Goal: Task Accomplishment & Management: Use online tool/utility

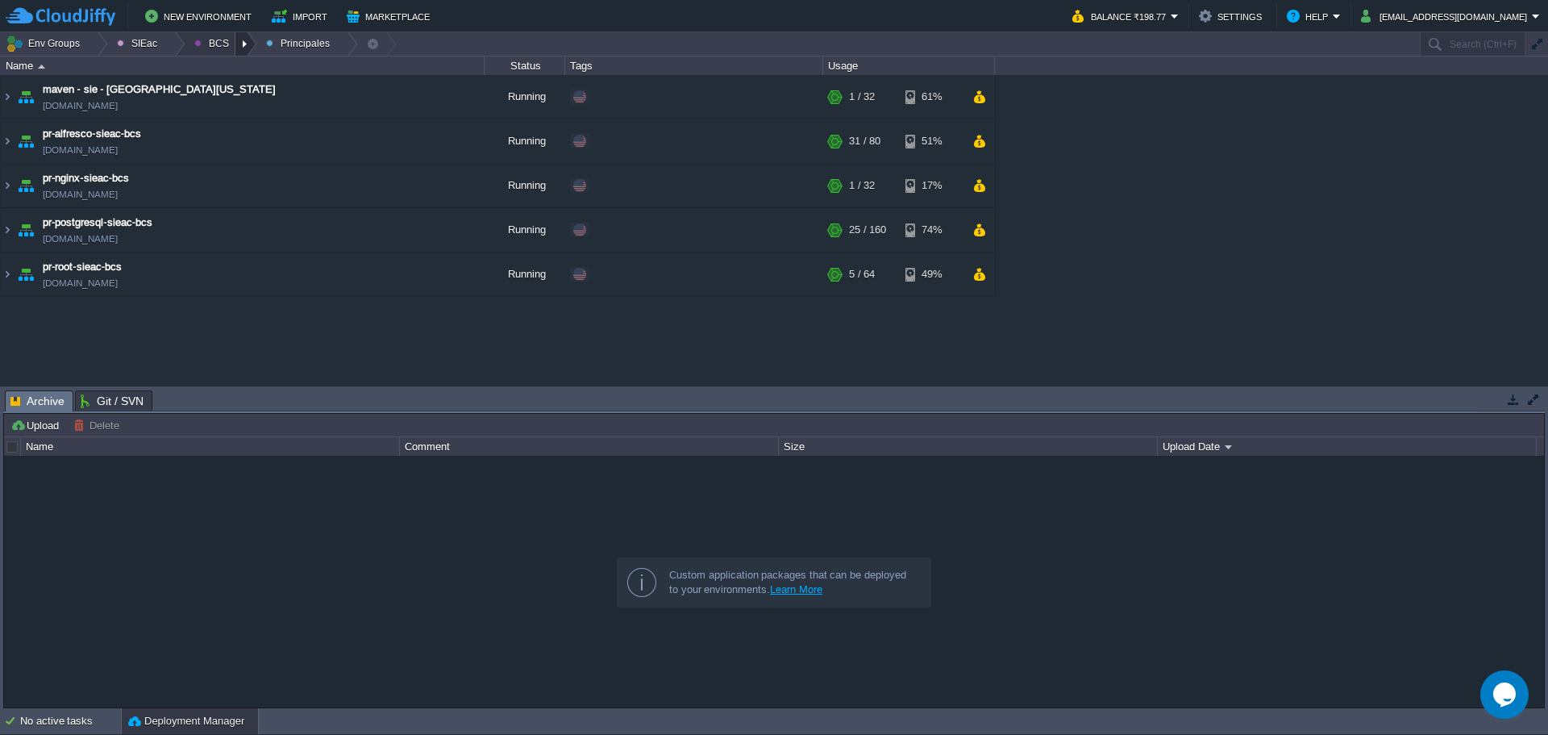
click at [237, 39] on div at bounding box center [246, 43] width 22 height 23
click at [225, 73] on span "Ambientes" at bounding box center [231, 68] width 50 height 12
click at [96, 42] on div at bounding box center [97, 43] width 22 height 23
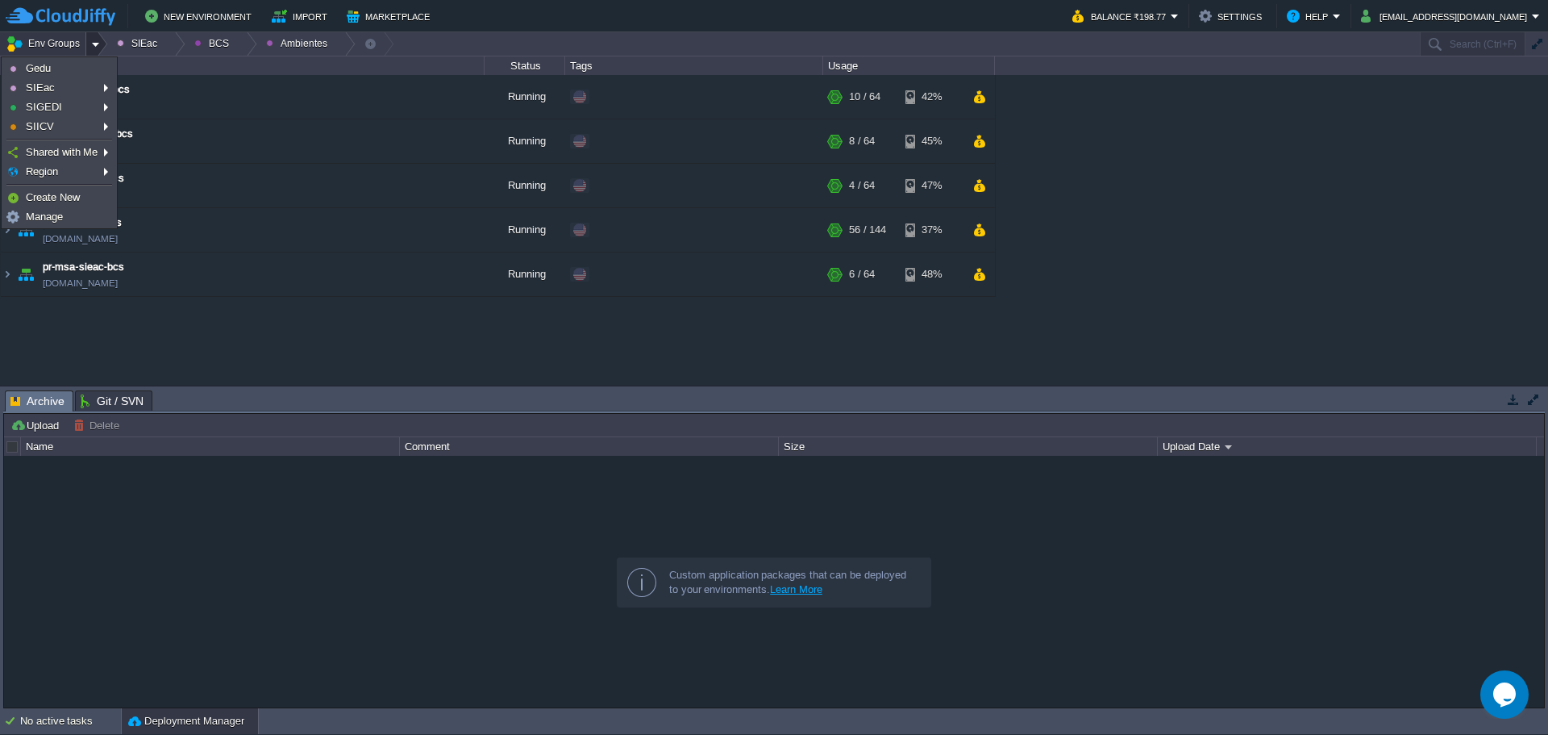
click at [34, 49] on button "Env Groups" at bounding box center [46, 43] width 80 height 23
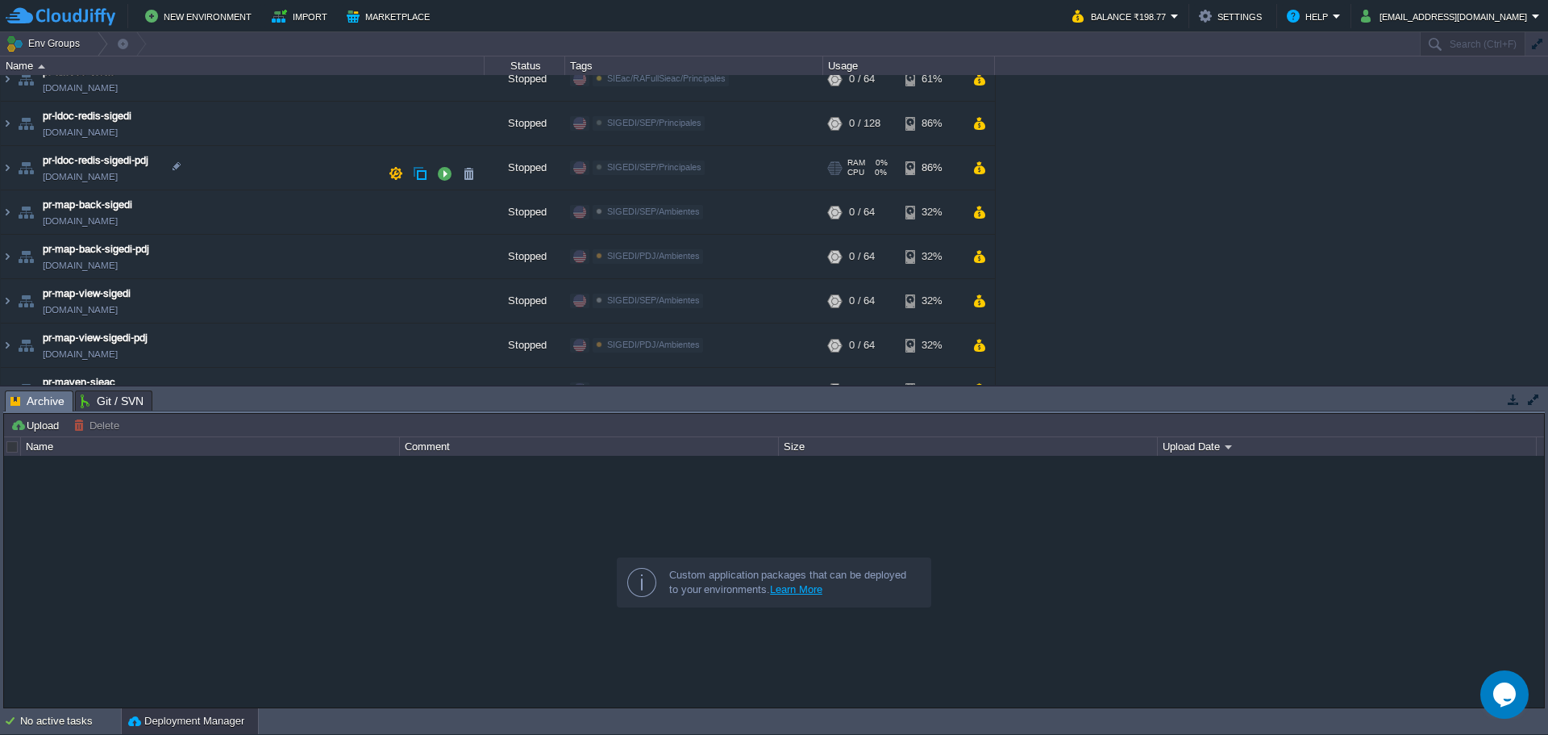
scroll to position [81, 0]
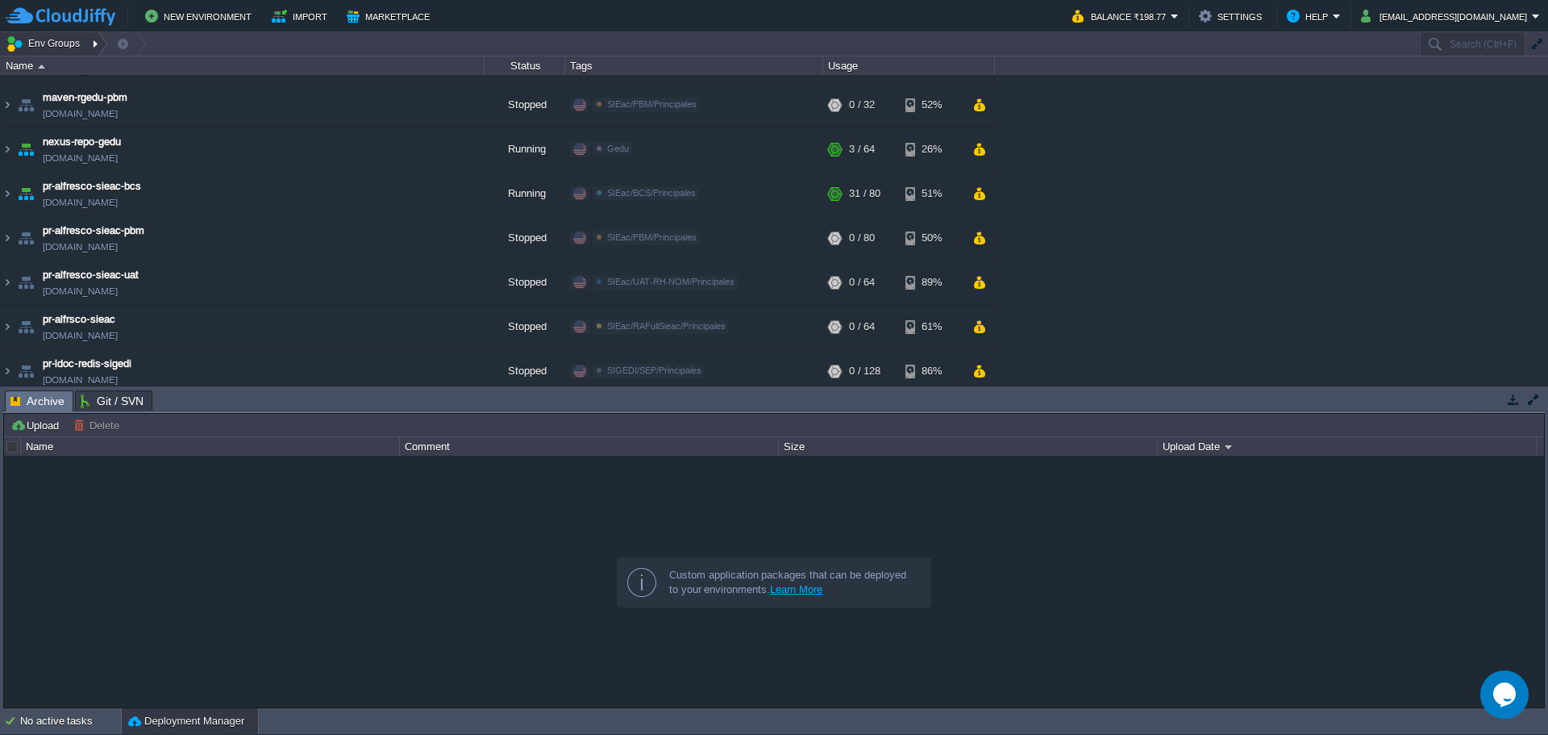
click at [94, 40] on div at bounding box center [97, 43] width 22 height 23
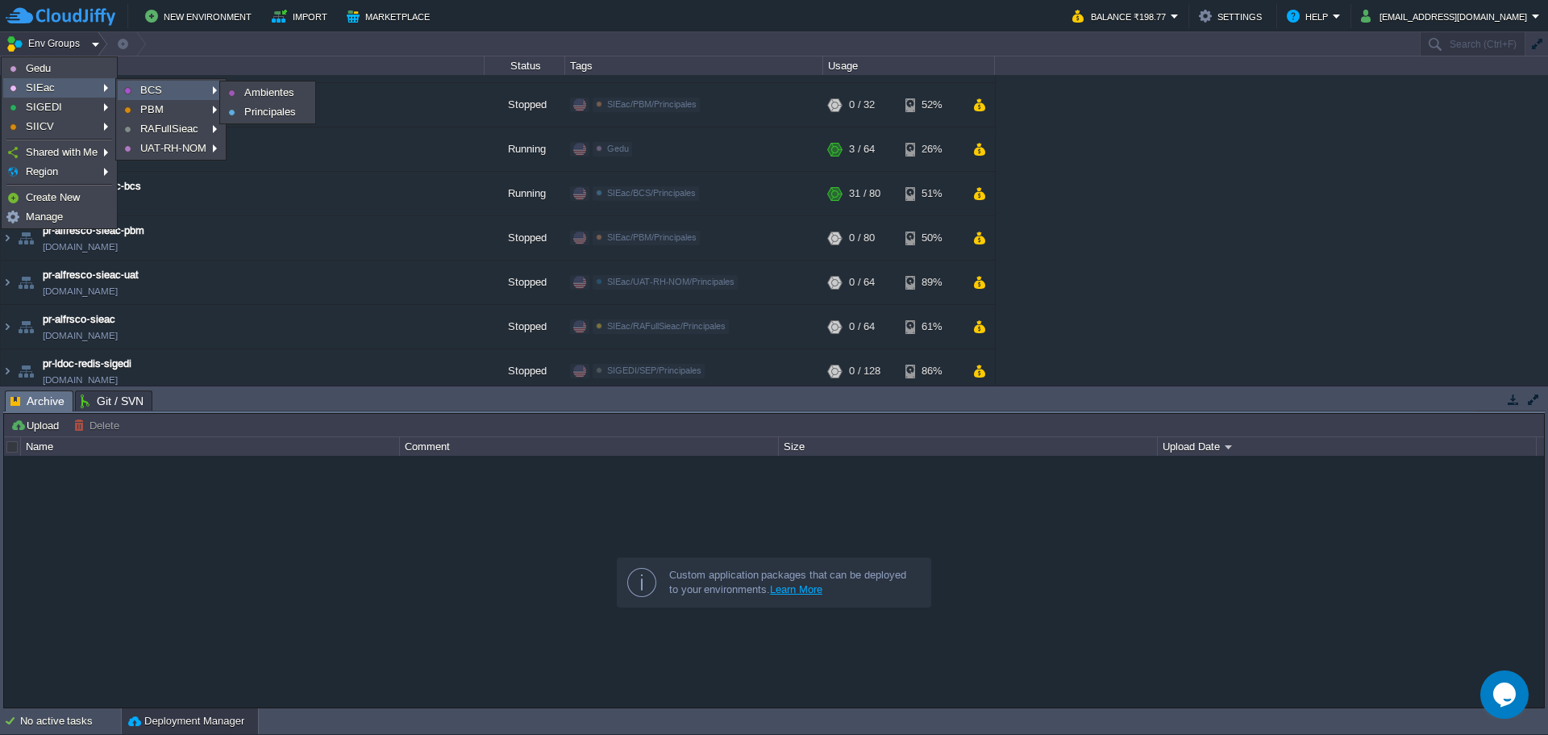
click at [132, 86] on link "BCS" at bounding box center [171, 90] width 105 height 18
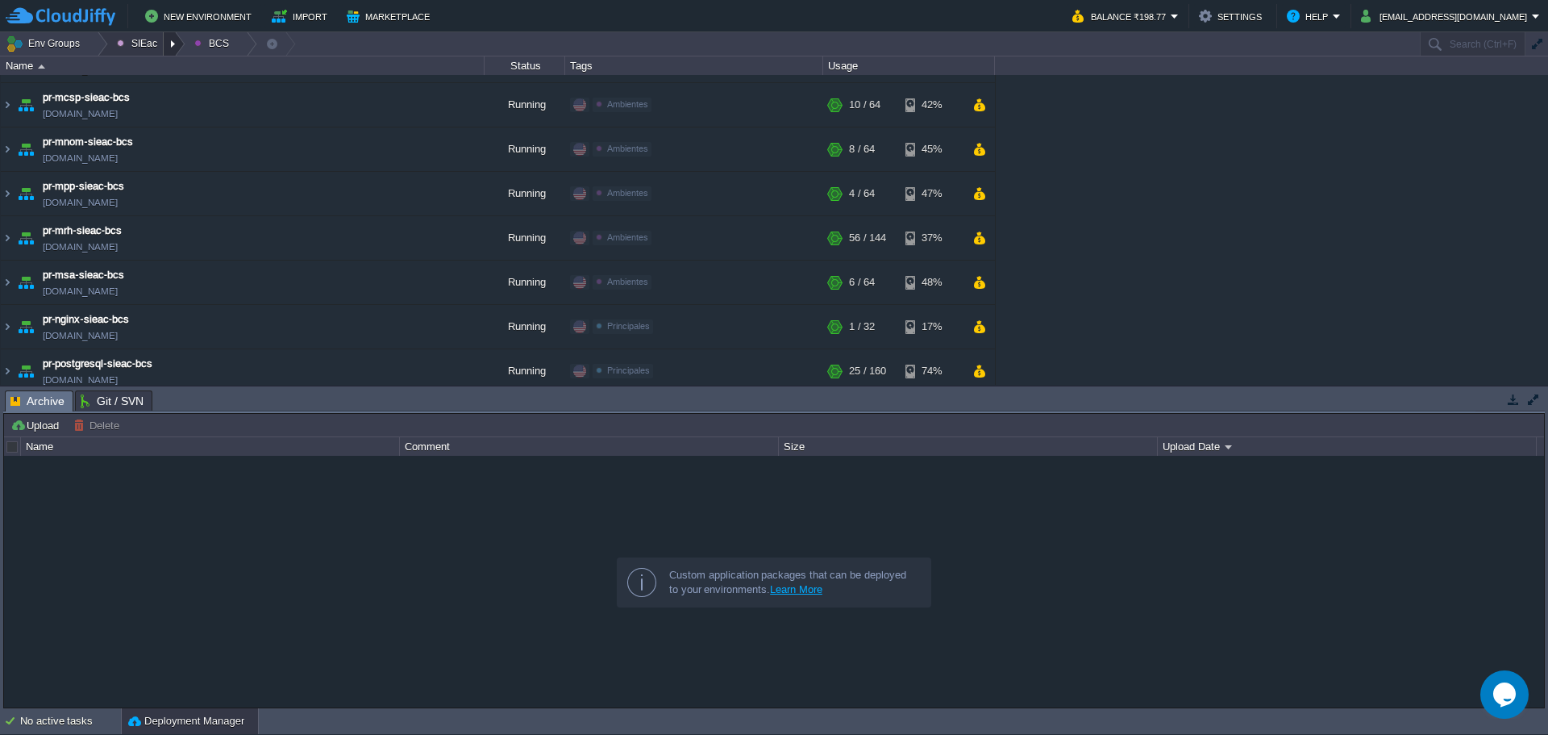
click at [168, 46] on div at bounding box center [175, 43] width 22 height 23
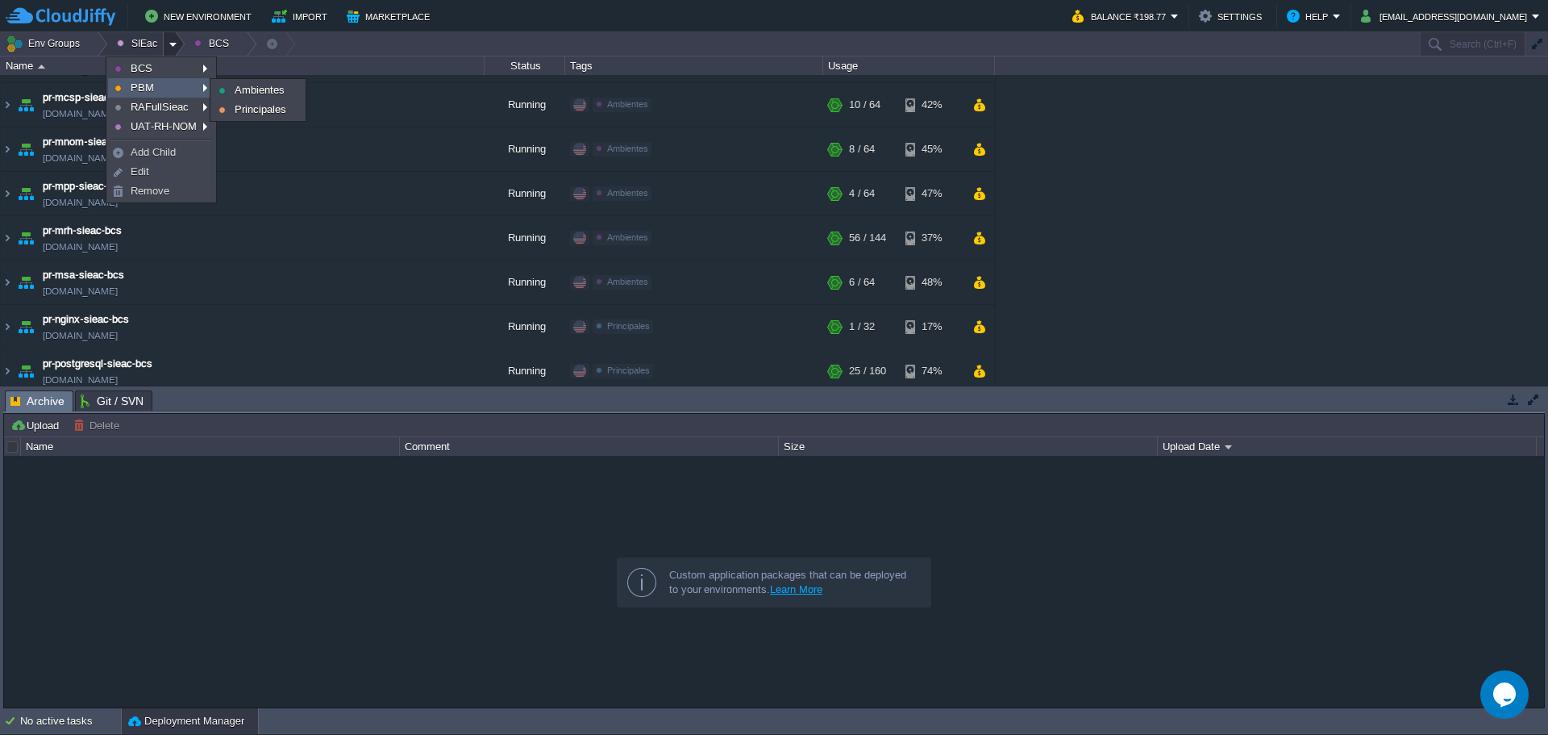
click at [170, 87] on link "PBM" at bounding box center [161, 88] width 105 height 18
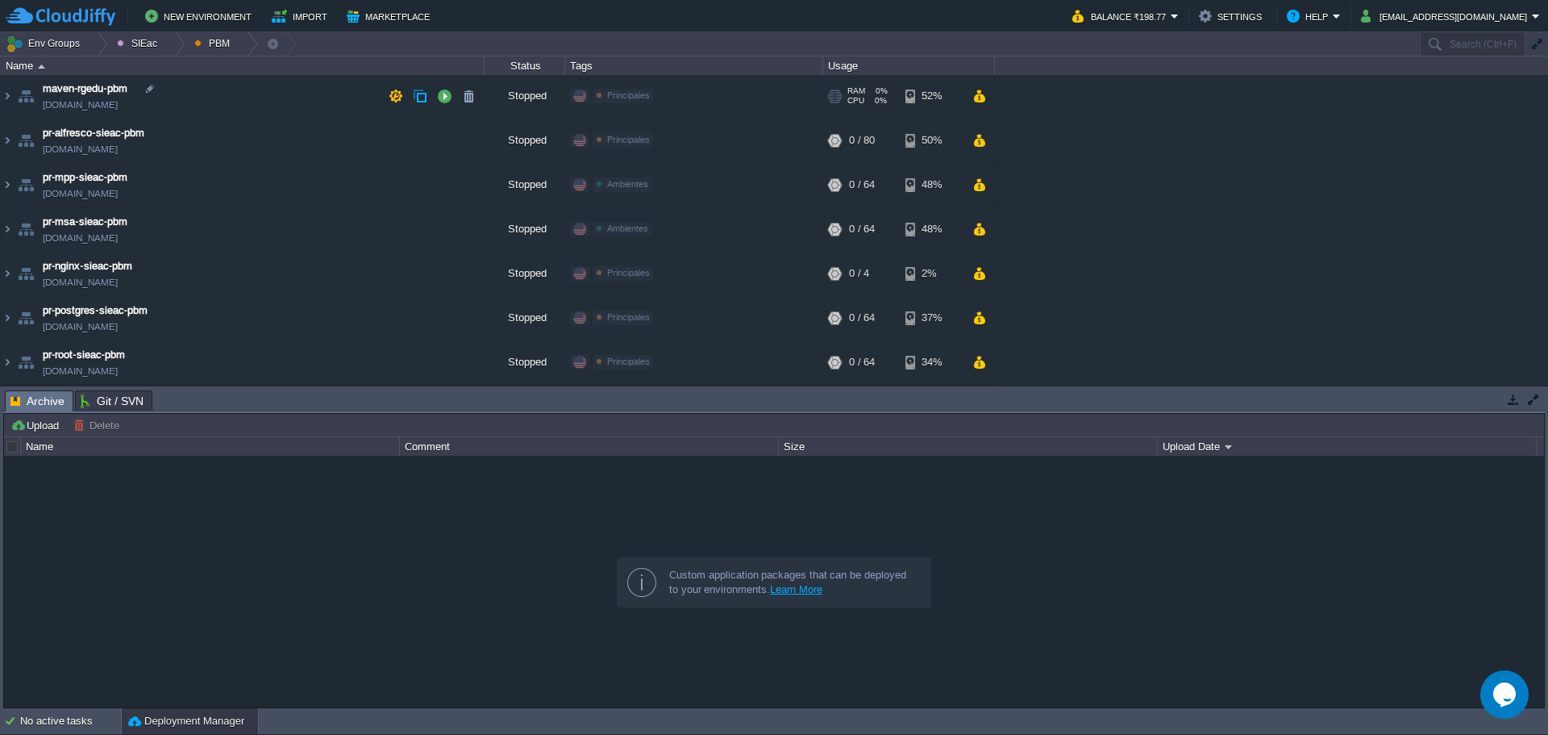
scroll to position [1, 0]
click at [164, 41] on div at bounding box center [175, 43] width 22 height 23
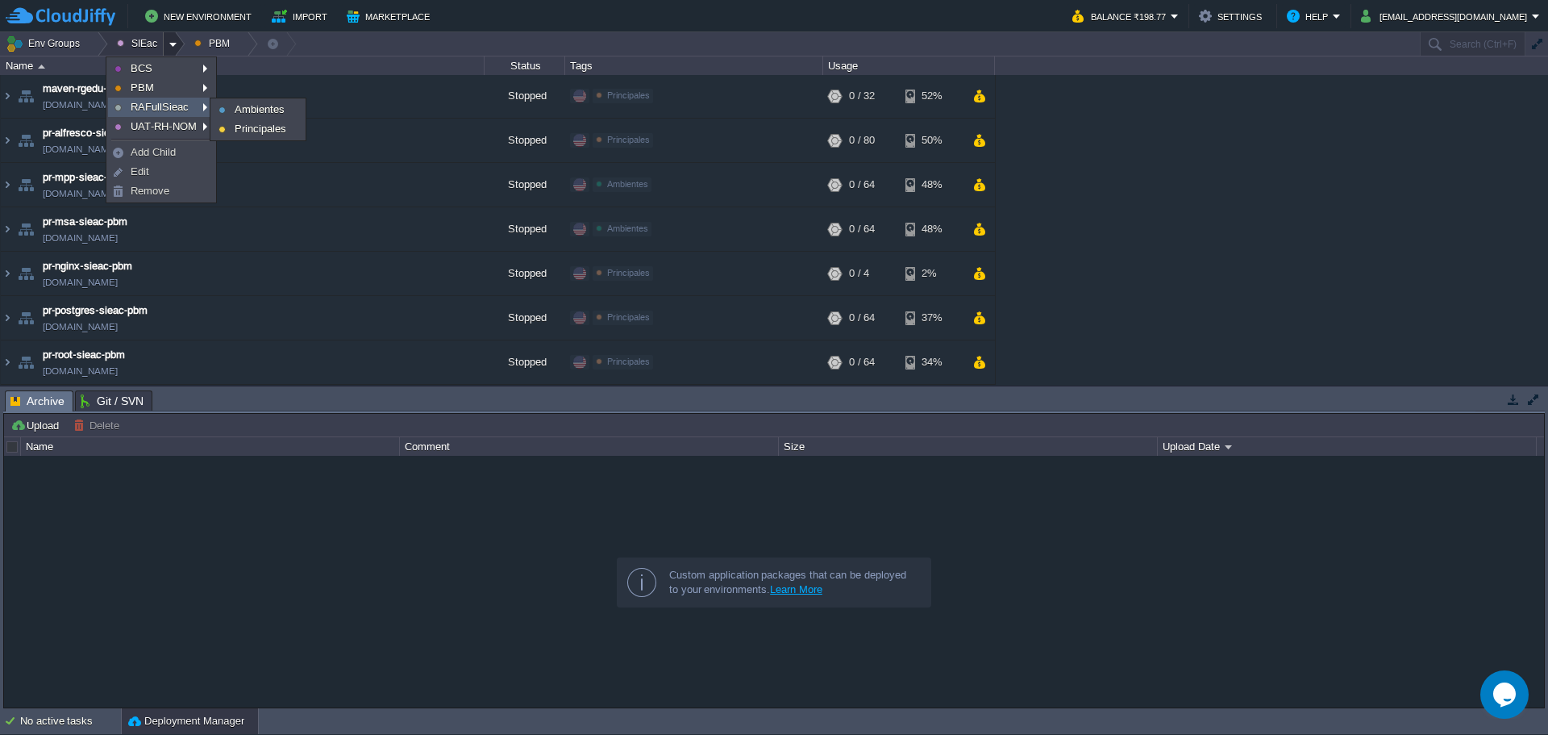
click at [166, 105] on span "RAFullSieac" at bounding box center [160, 107] width 58 height 12
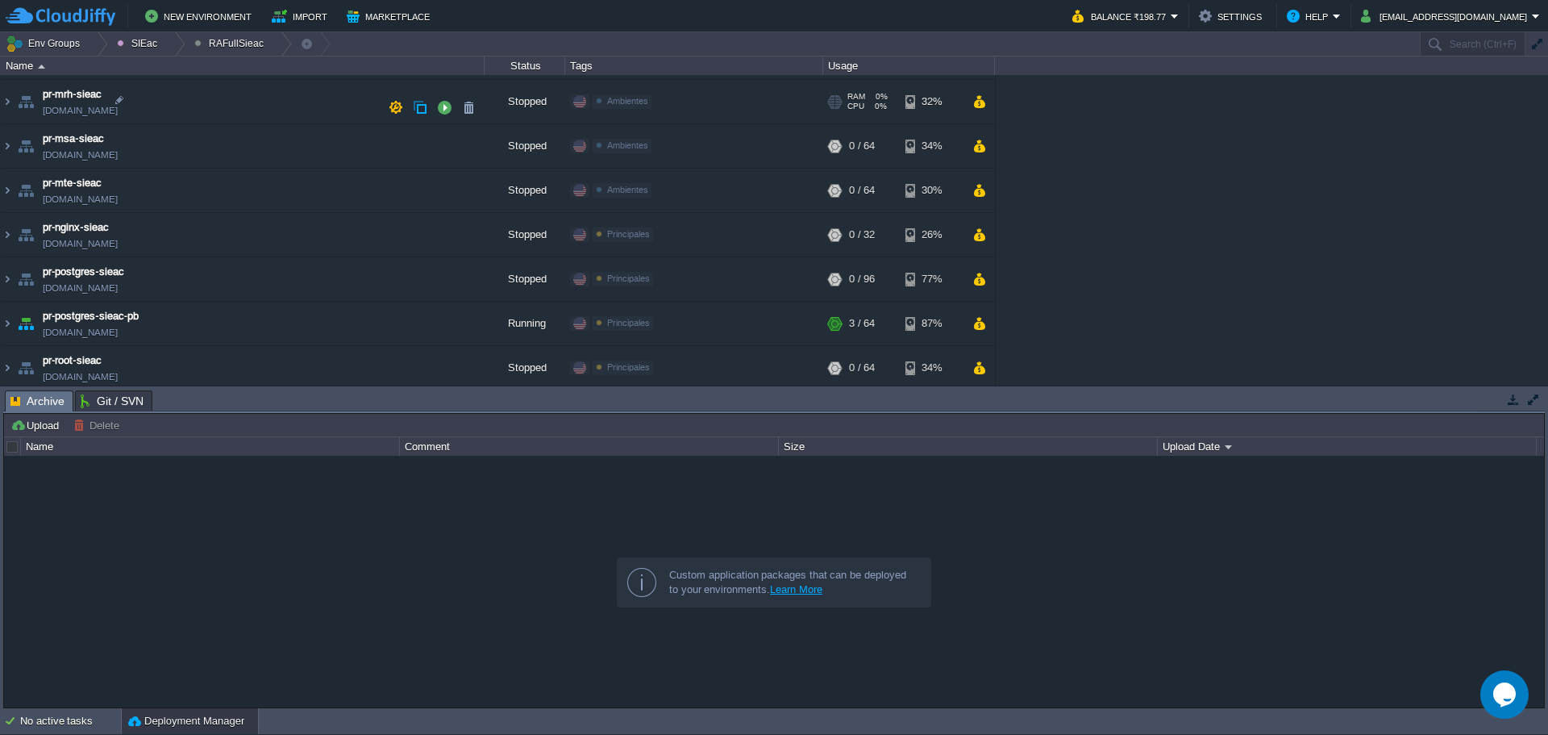
scroll to position [356, 0]
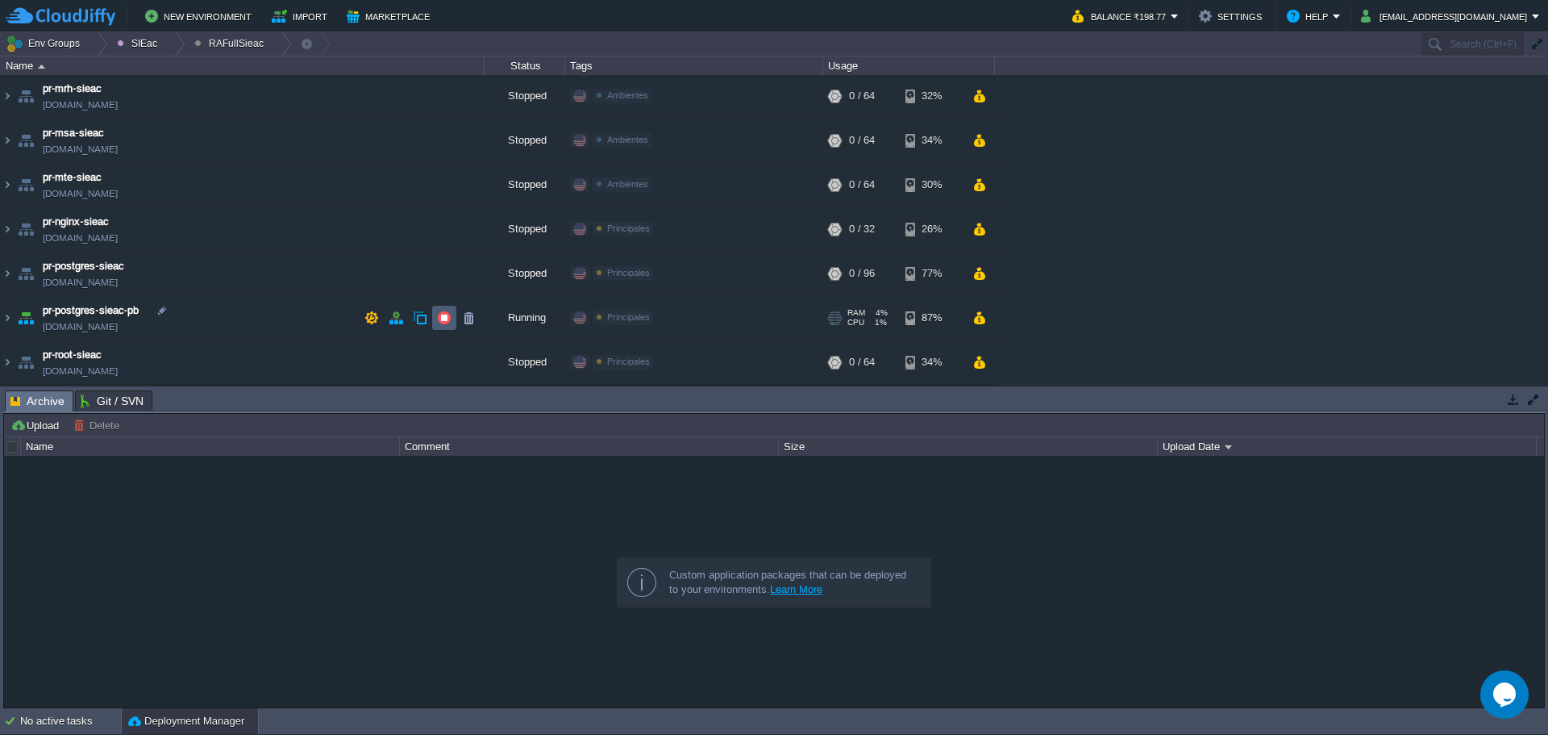
click at [442, 318] on button "button" at bounding box center [444, 317] width 15 height 15
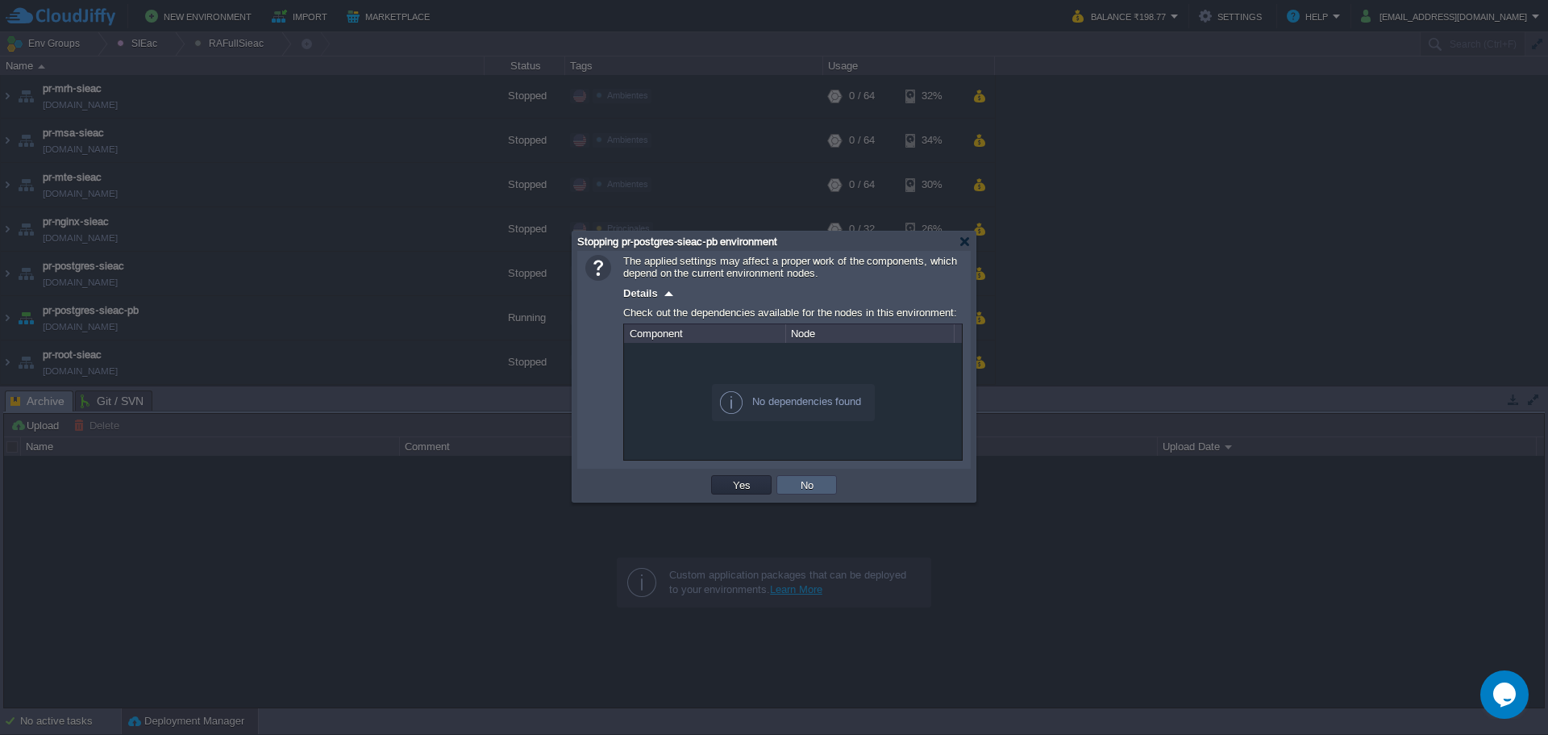
click at [819, 482] on td "No" at bounding box center [806, 484] width 60 height 19
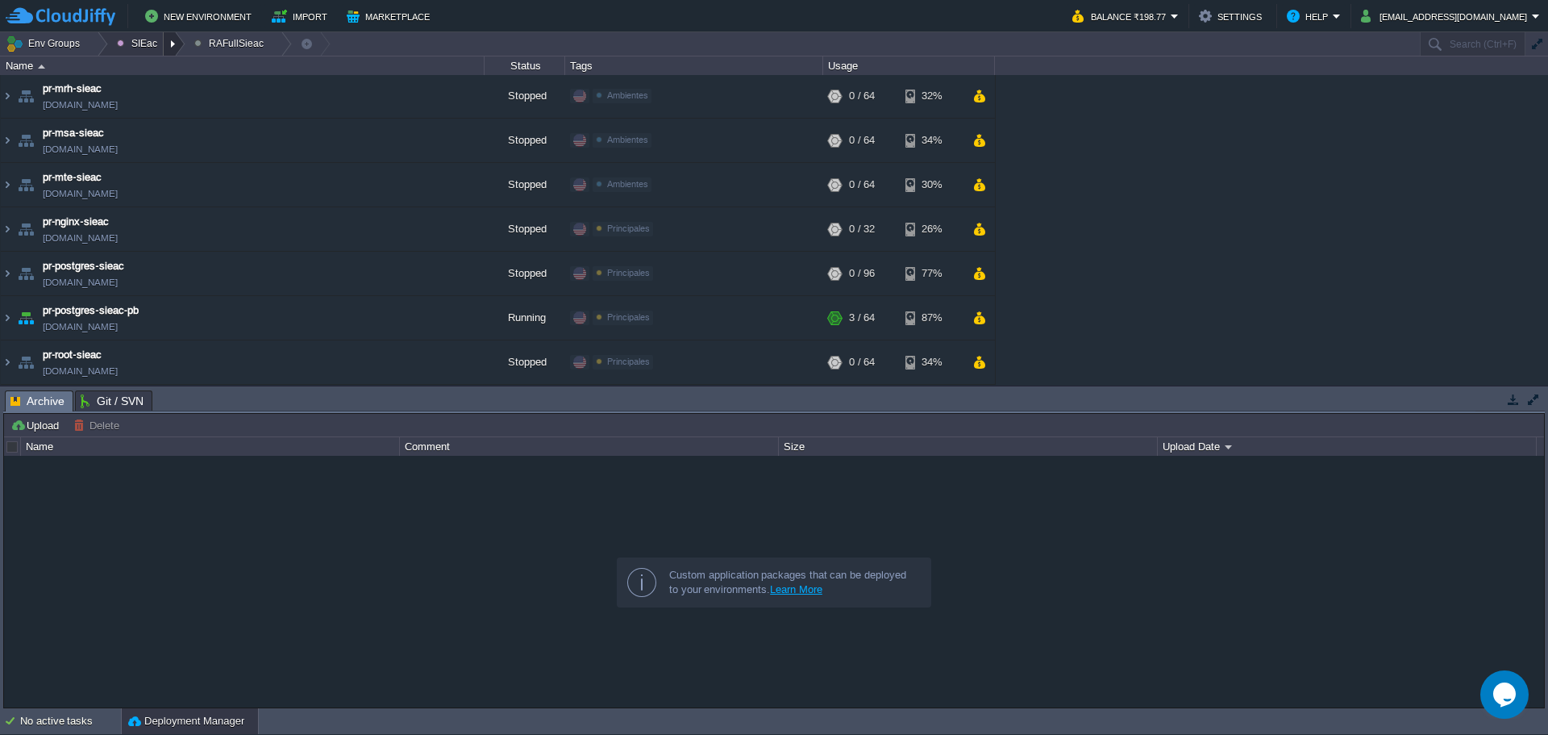
click at [164, 46] on div at bounding box center [175, 43] width 22 height 23
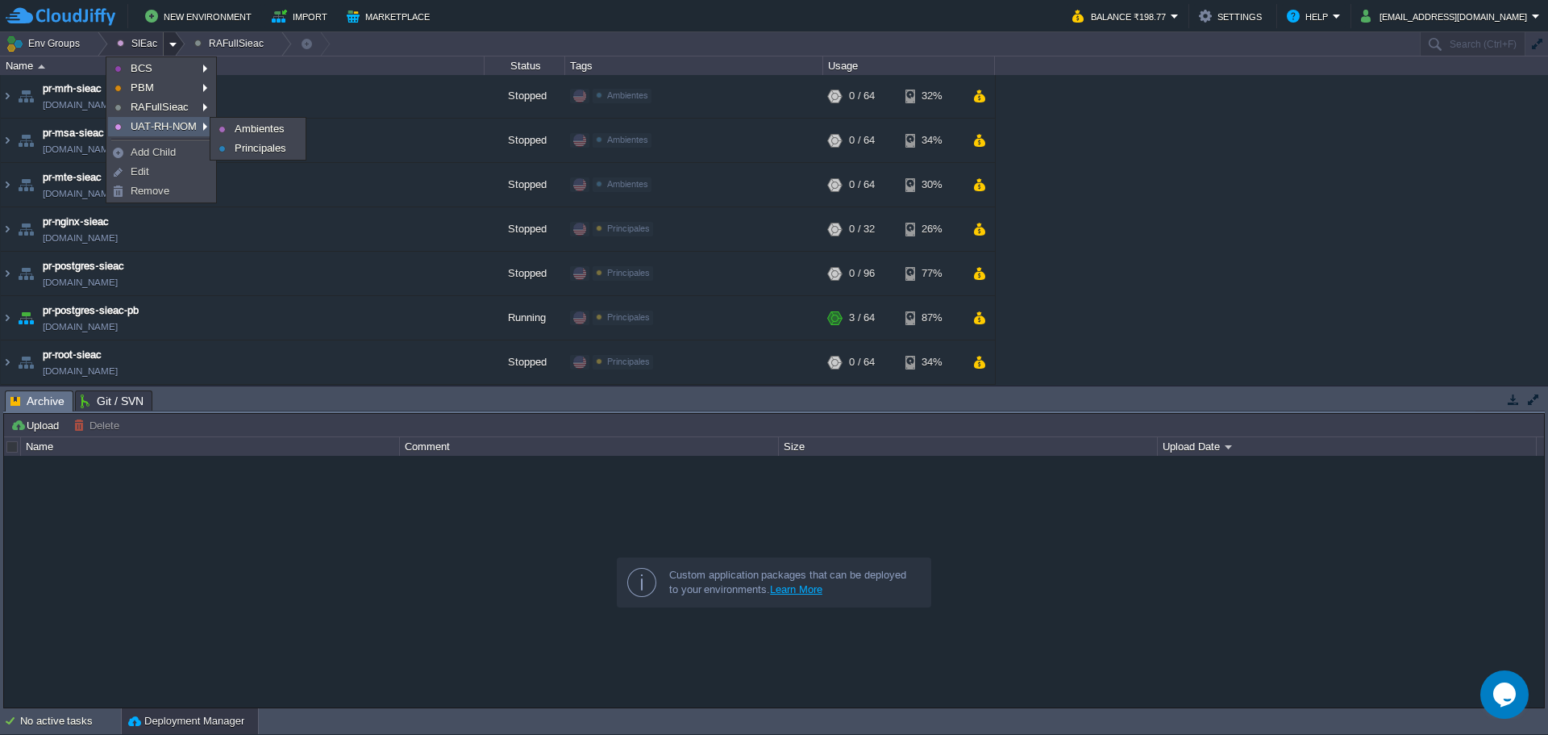
click at [166, 125] on span "UAT-RH-NOM" at bounding box center [164, 126] width 66 height 12
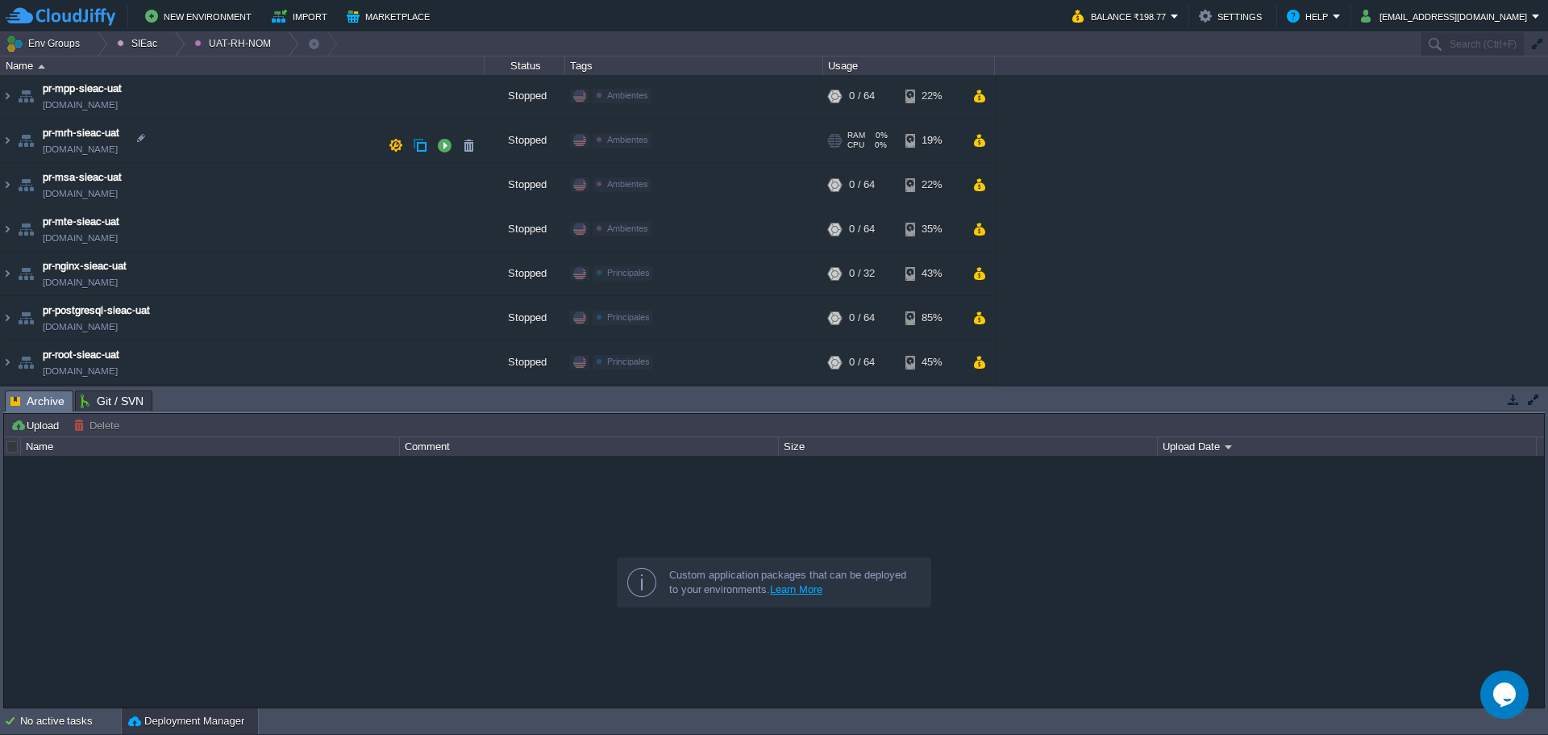
scroll to position [267, 0]
click at [94, 44] on div at bounding box center [97, 43] width 22 height 23
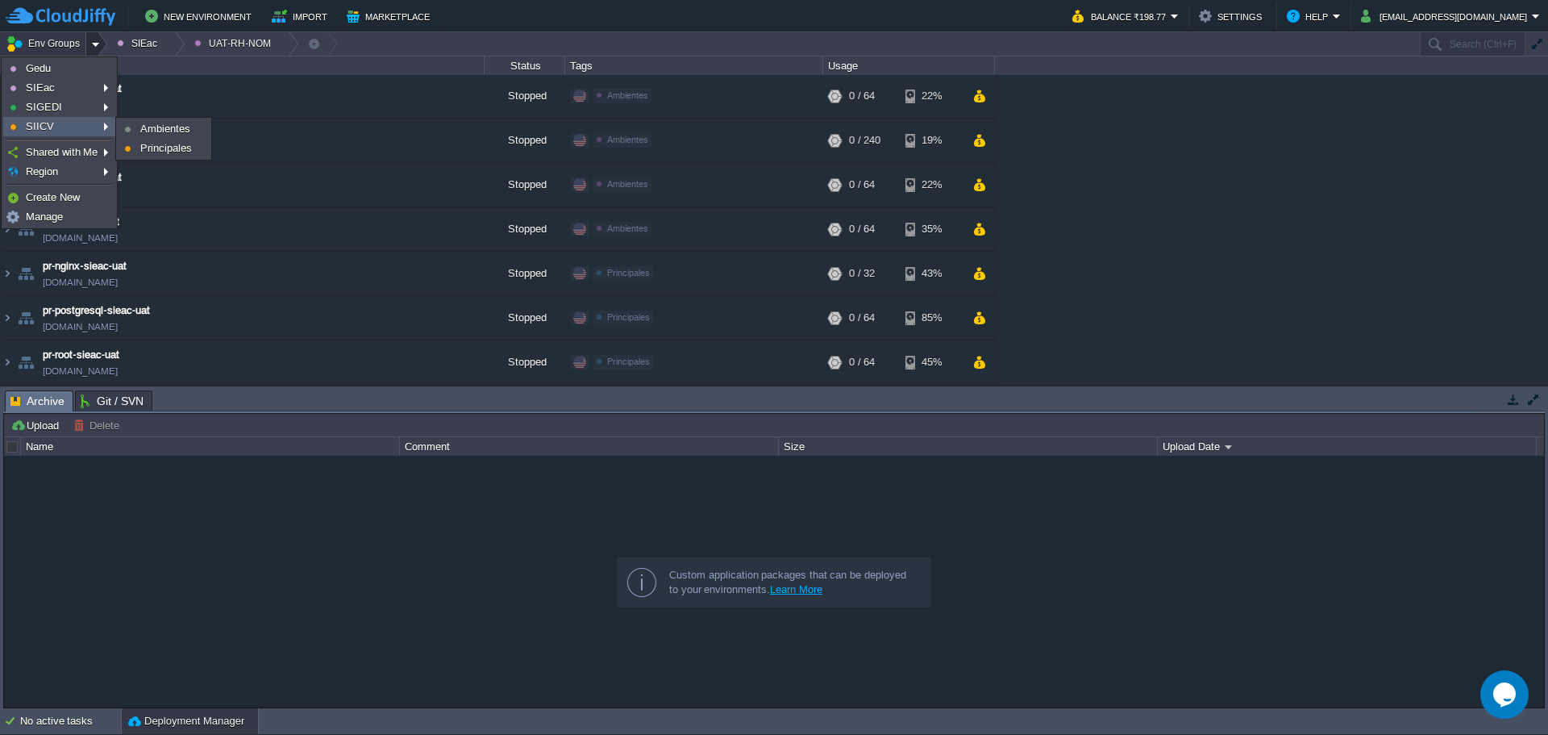
click at [72, 129] on link "SIICV" at bounding box center [59, 127] width 110 height 18
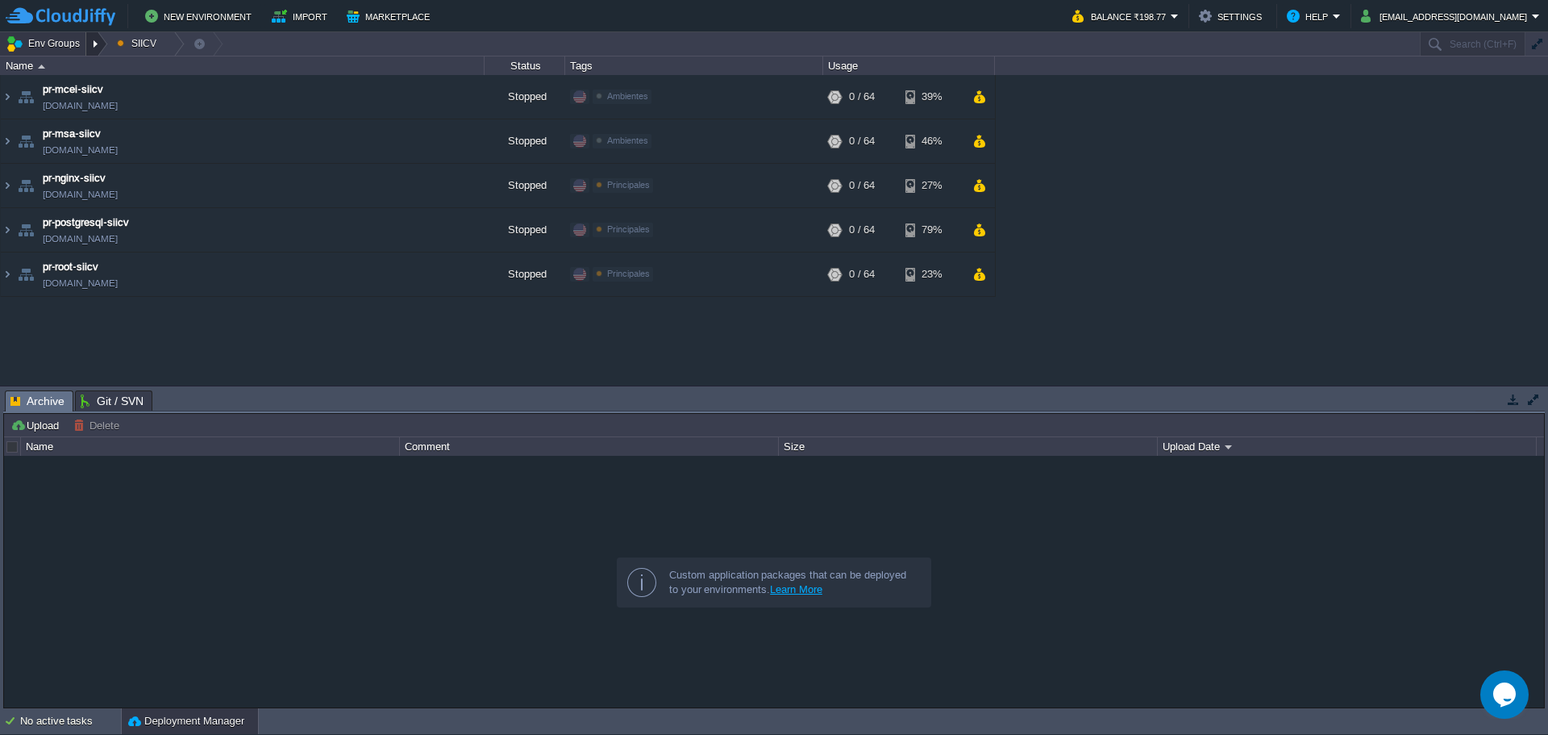
click at [100, 44] on div at bounding box center [97, 43] width 22 height 23
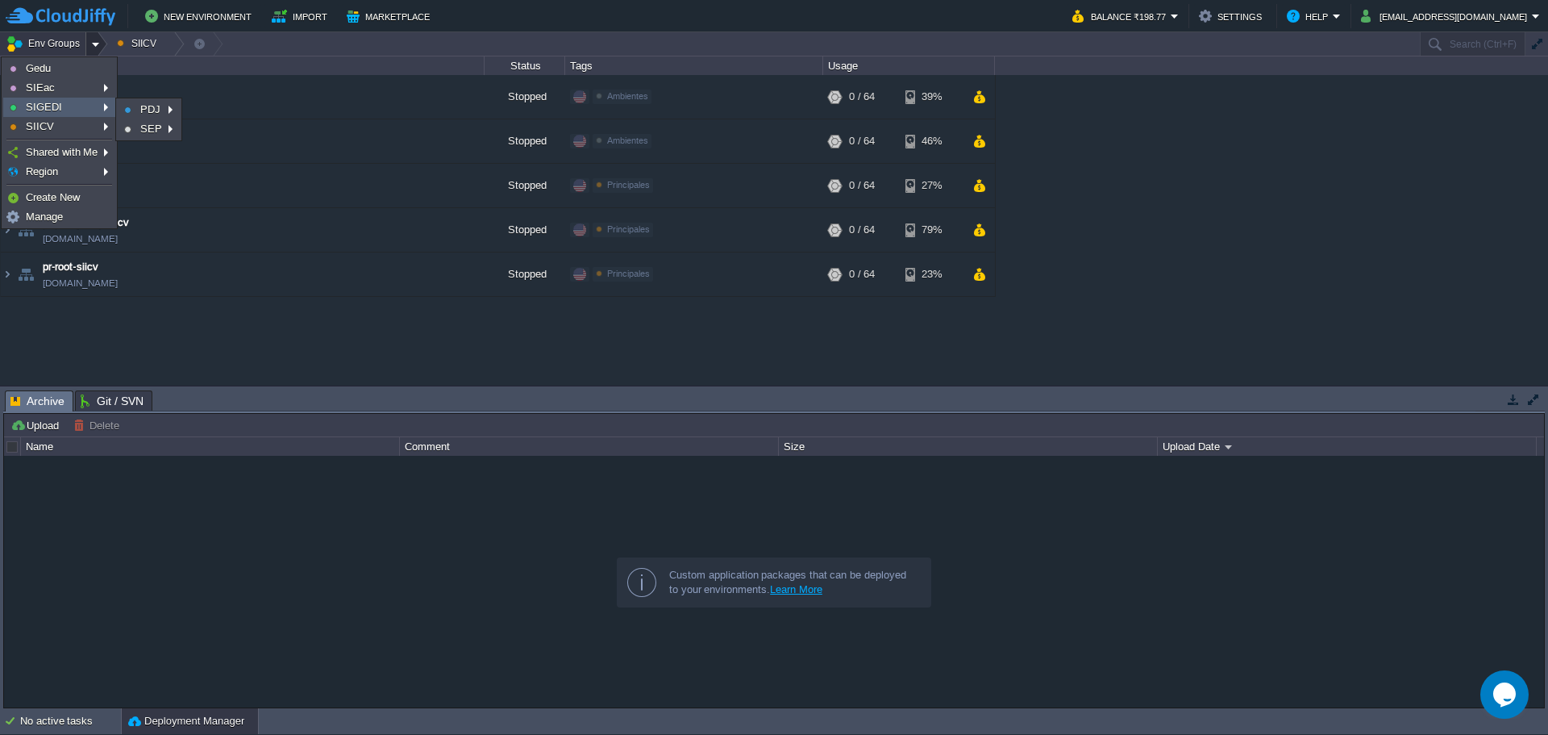
click at [65, 112] on link "SIGEDI" at bounding box center [59, 107] width 110 height 18
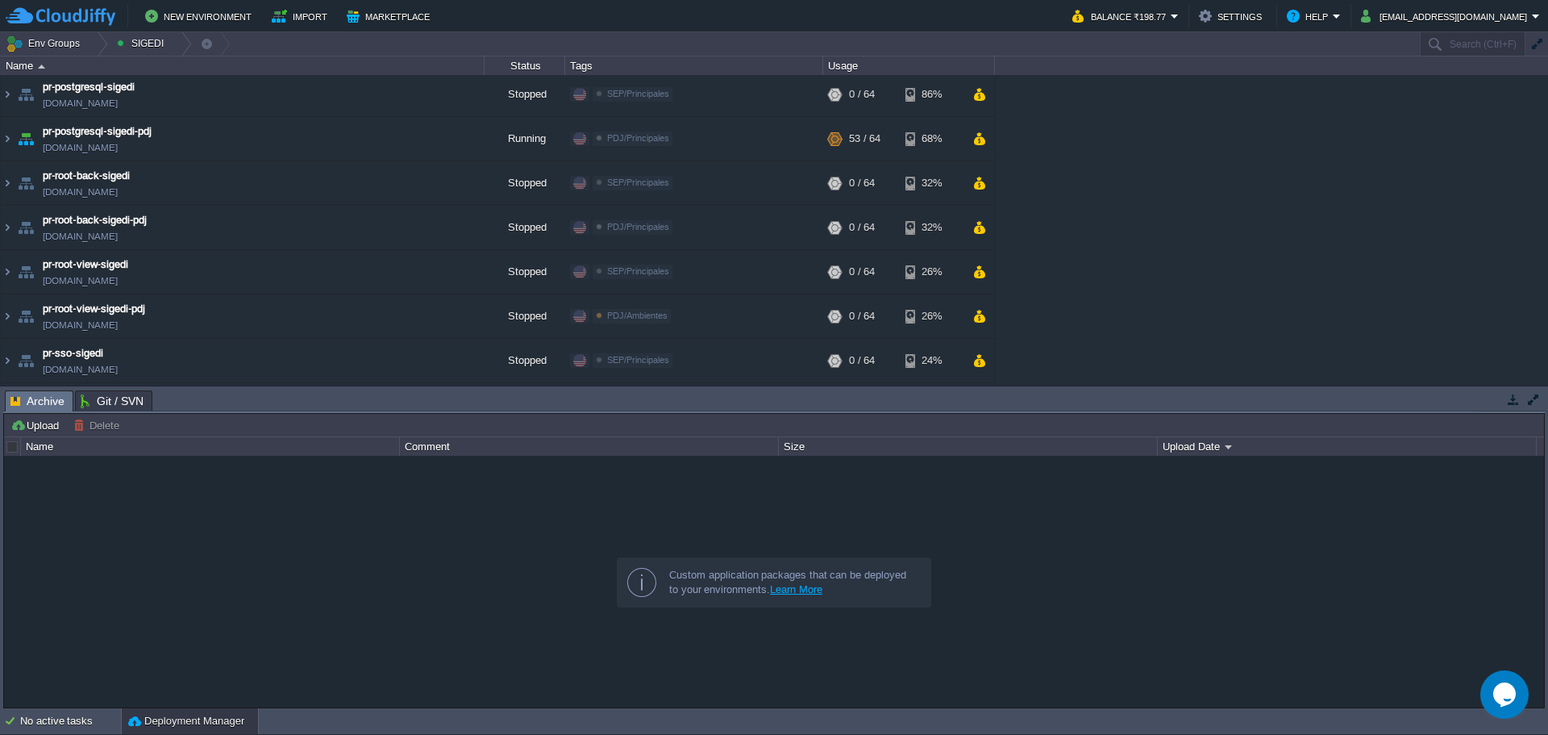
scroll to position [755, 0]
click at [171, 40] on div at bounding box center [181, 43] width 22 height 23
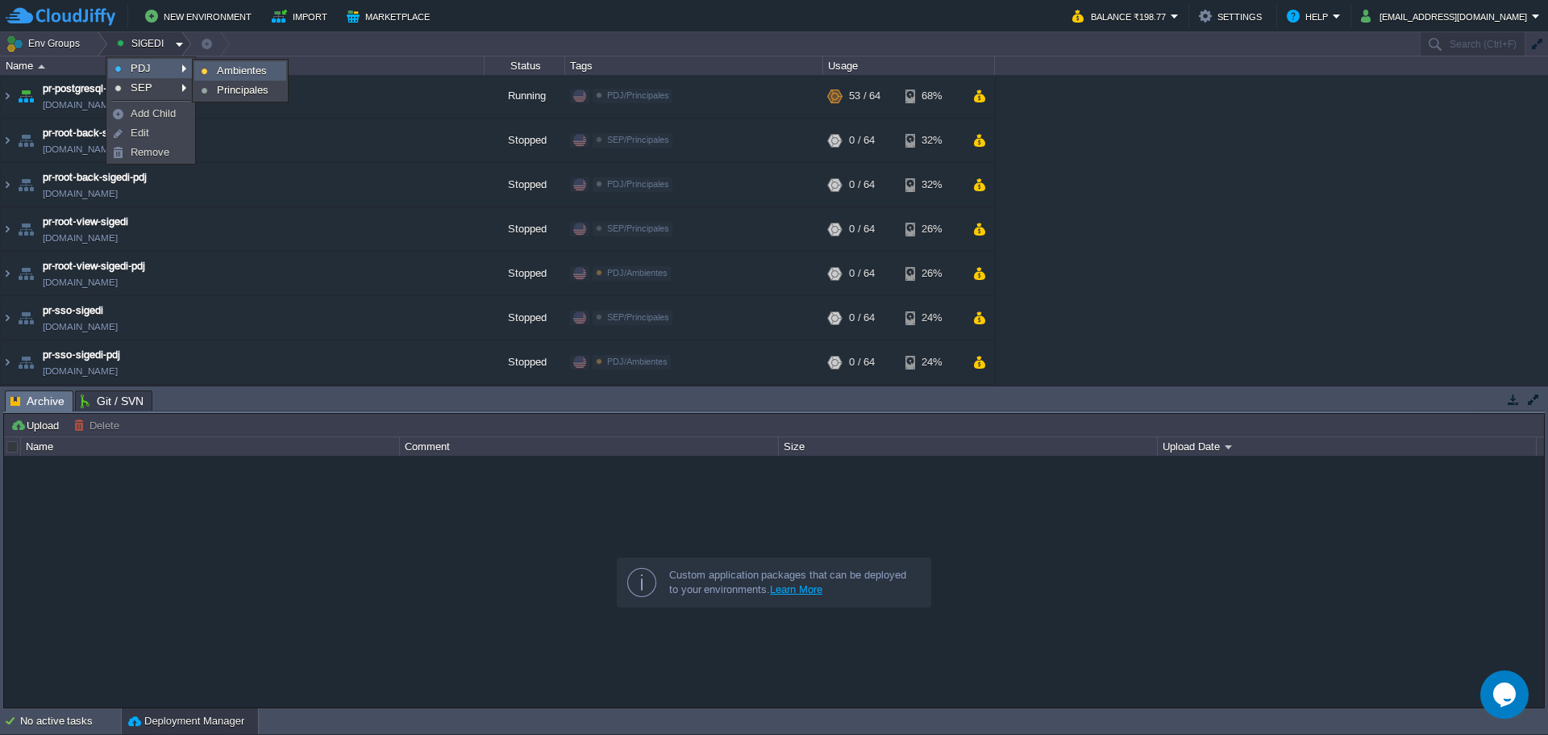
click at [219, 69] on span "Ambientes" at bounding box center [242, 71] width 50 height 12
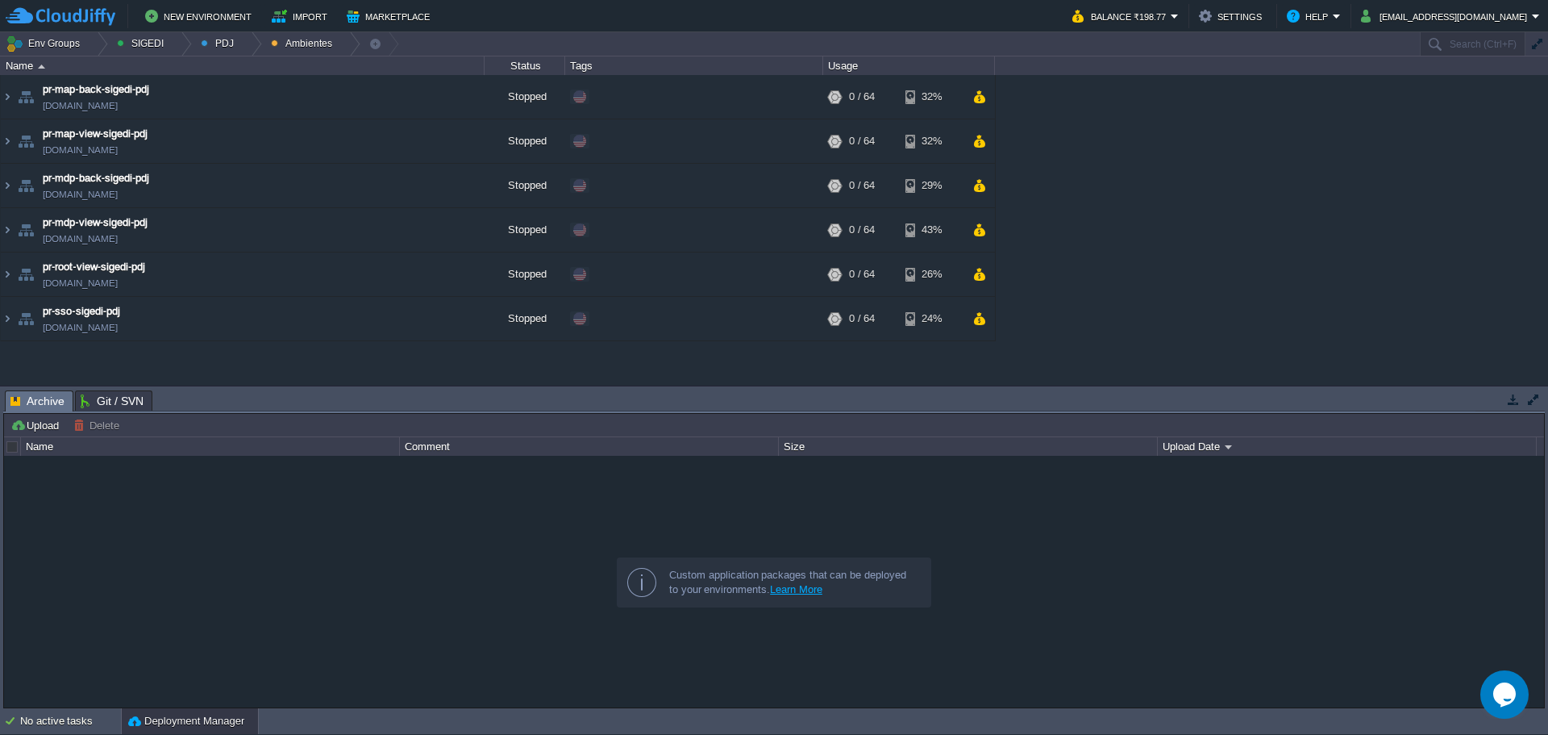
scroll to position [0, 0]
click at [177, 38] on div at bounding box center [181, 43] width 22 height 23
click at [242, 41] on div at bounding box center [251, 43] width 22 height 23
click at [244, 81] on link "Principales" at bounding box center [236, 88] width 90 height 18
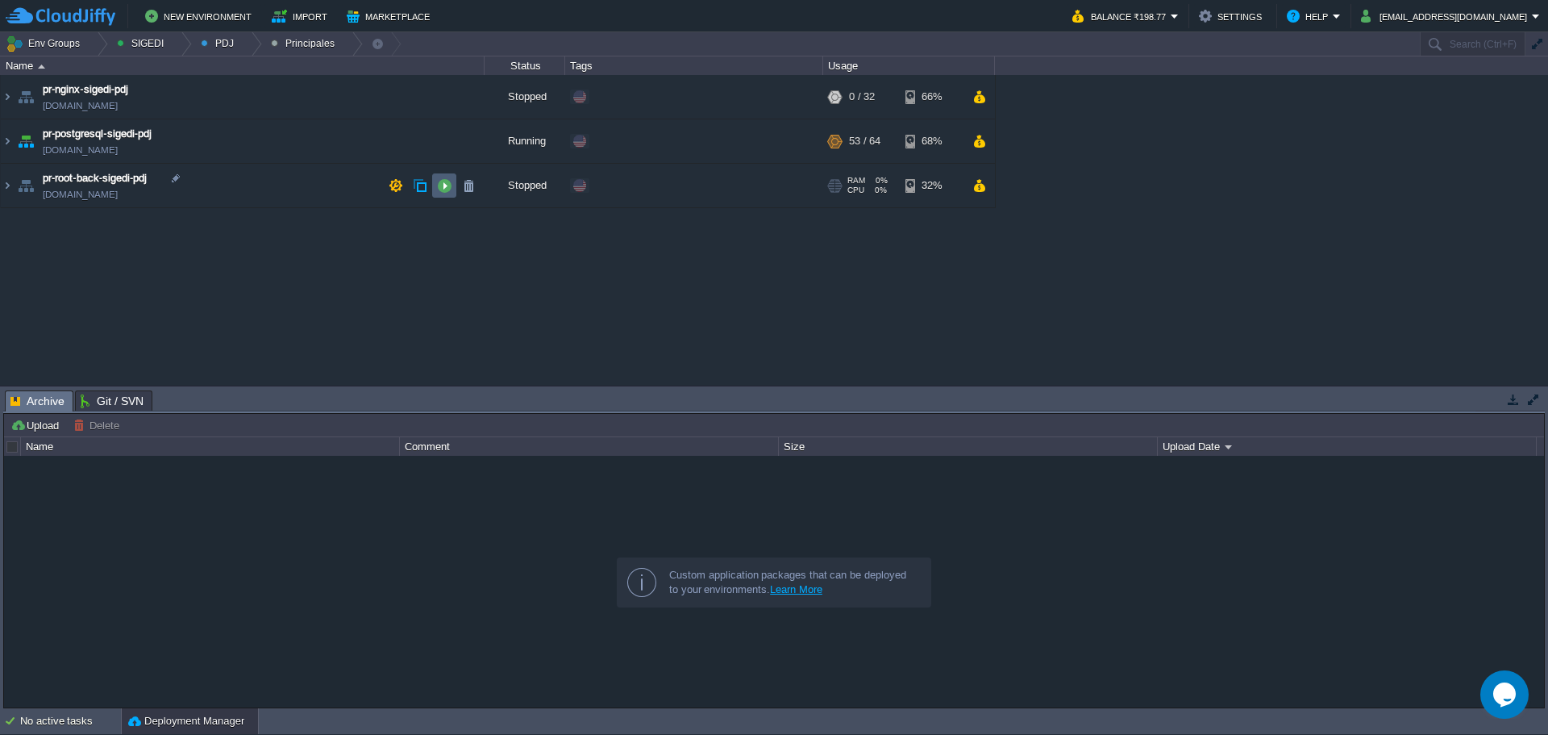
click at [445, 182] on button "button" at bounding box center [444, 185] width 15 height 15
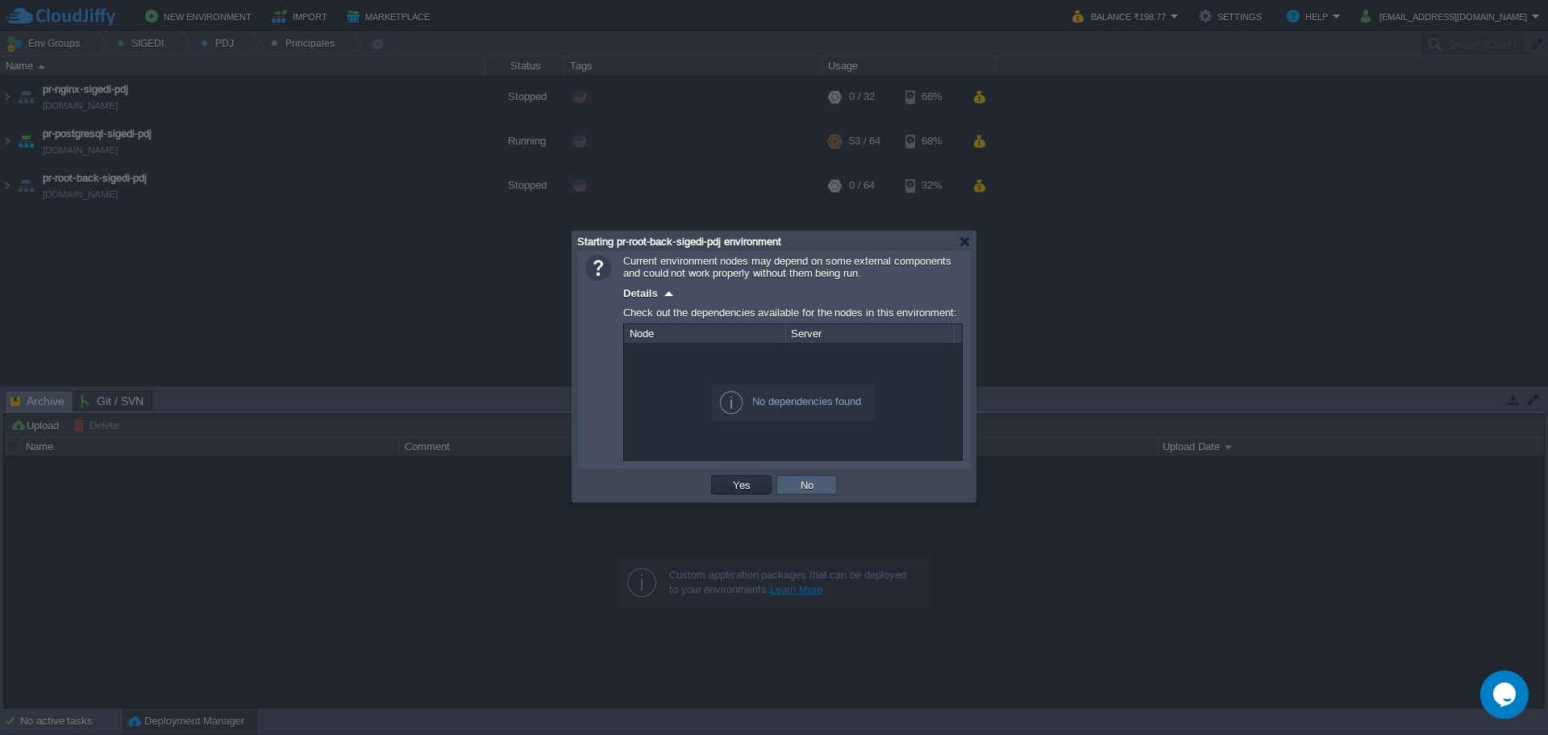
click at [814, 492] on button "No" at bounding box center [807, 484] width 23 height 15
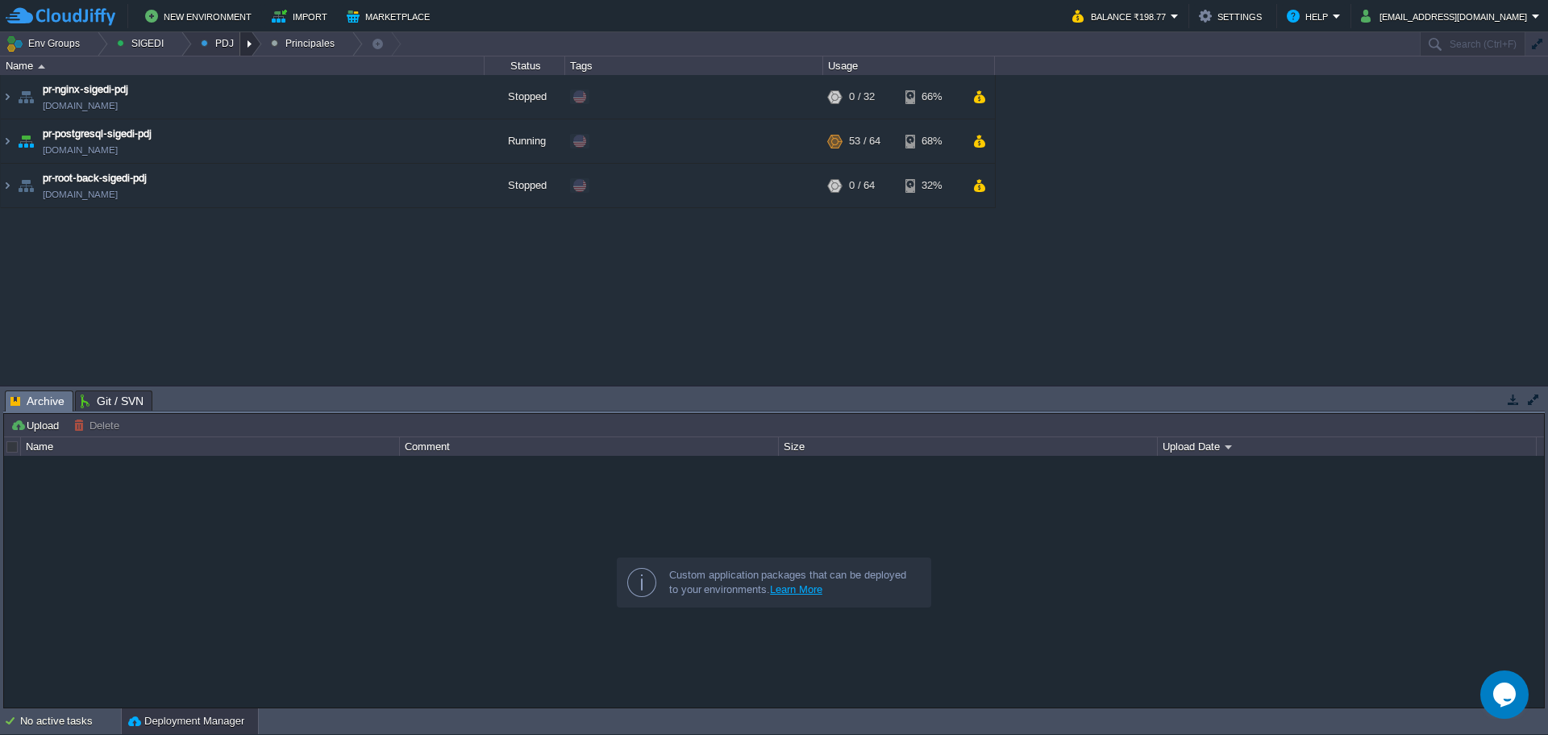
click at [247, 49] on div at bounding box center [251, 43] width 22 height 23
click at [243, 60] on link "Ambientes" at bounding box center [236, 69] width 90 height 18
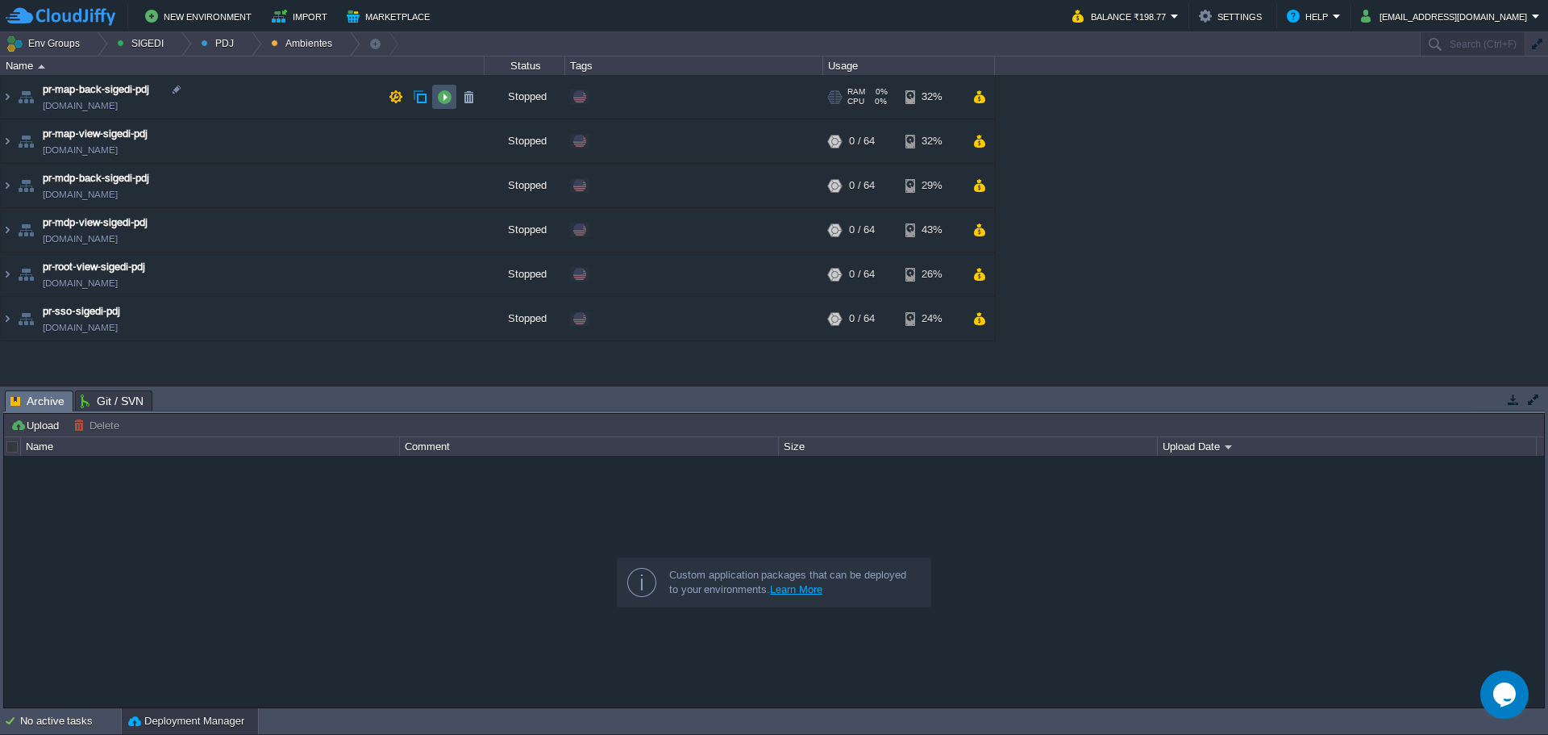
click at [450, 98] on button "button" at bounding box center [444, 96] width 15 height 15
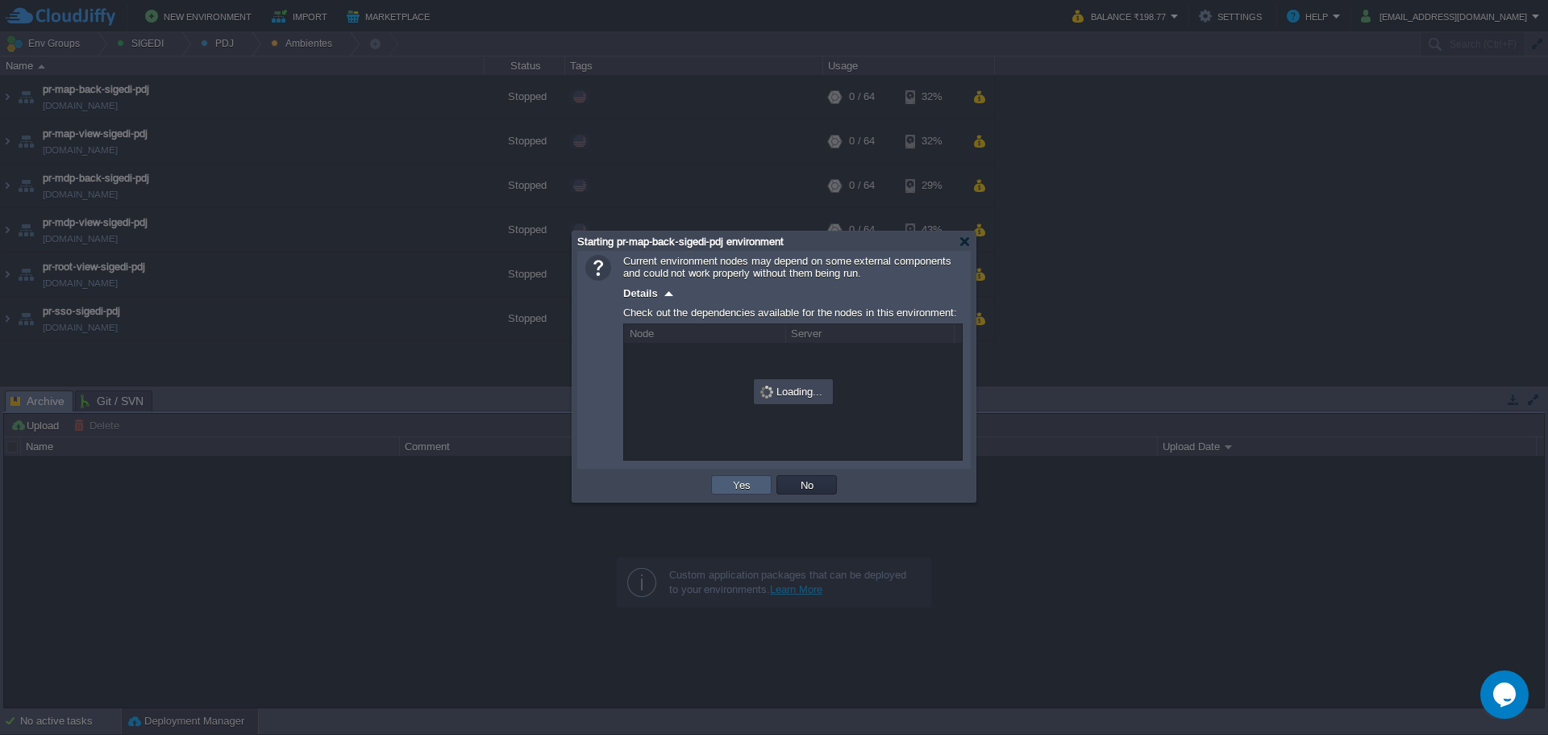
click at [739, 482] on button "Yes" at bounding box center [741, 484] width 27 height 15
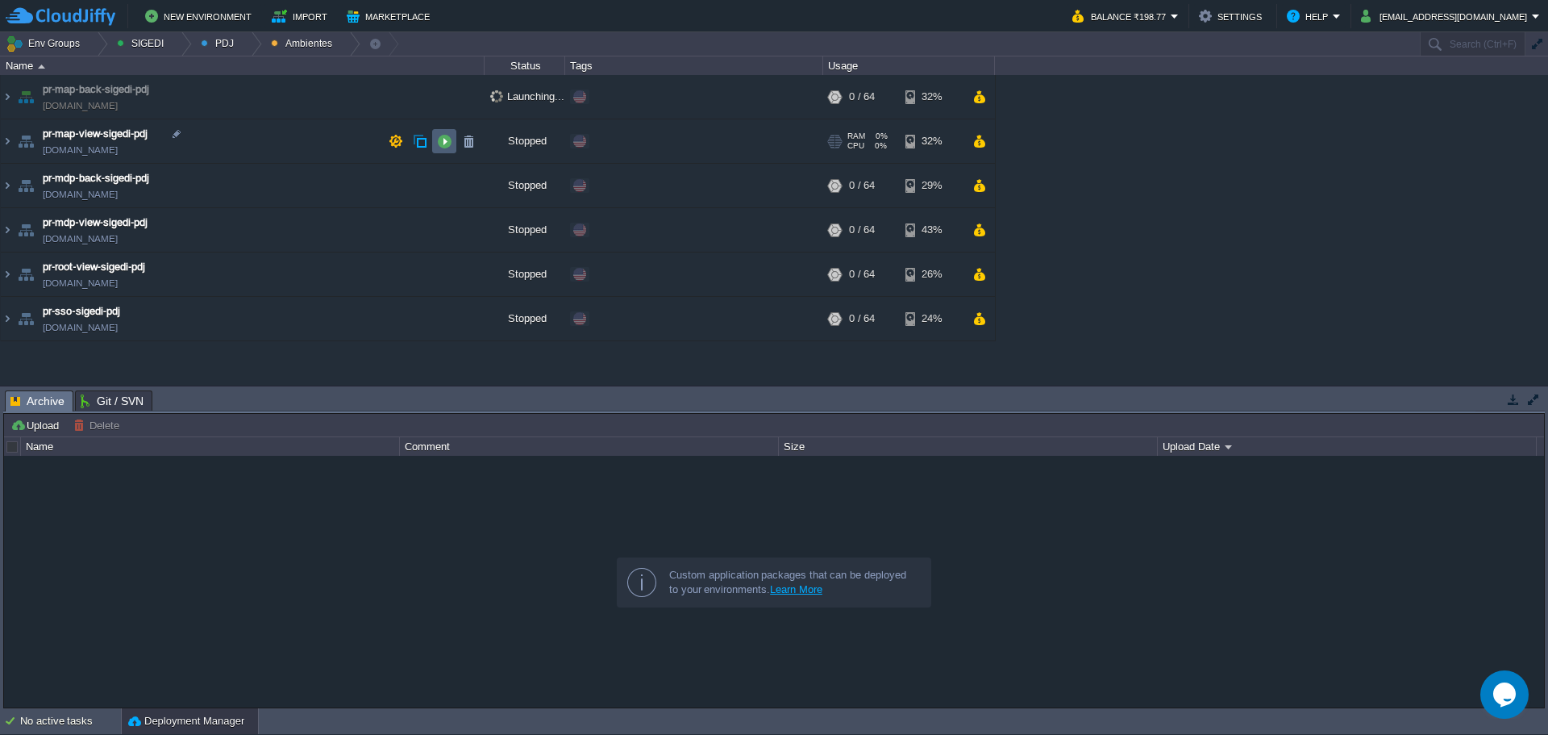
click at [449, 141] on button "button" at bounding box center [444, 141] width 15 height 15
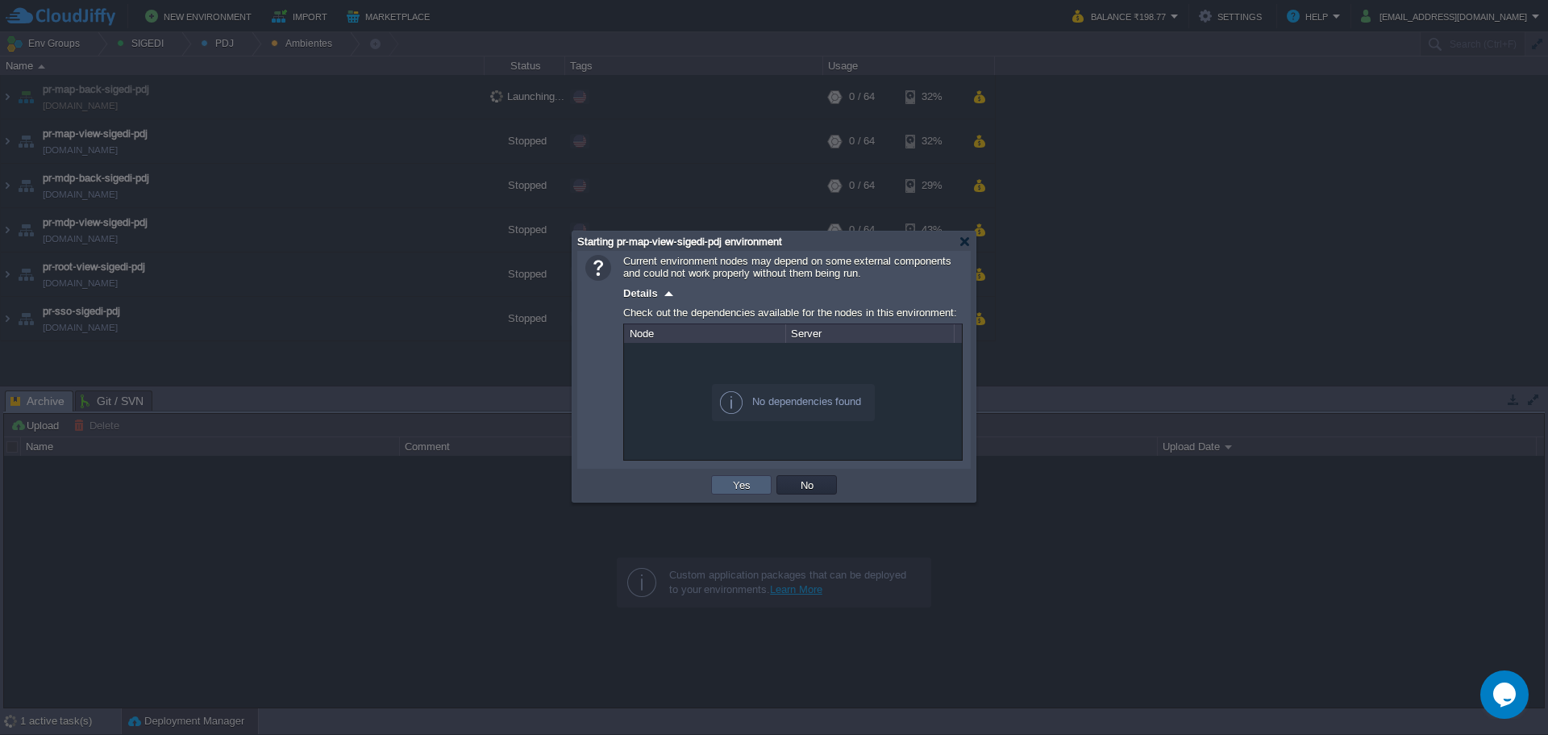
click at [735, 478] on td "Yes" at bounding box center [741, 484] width 60 height 19
